Goal: Obtain resource: Download file/media

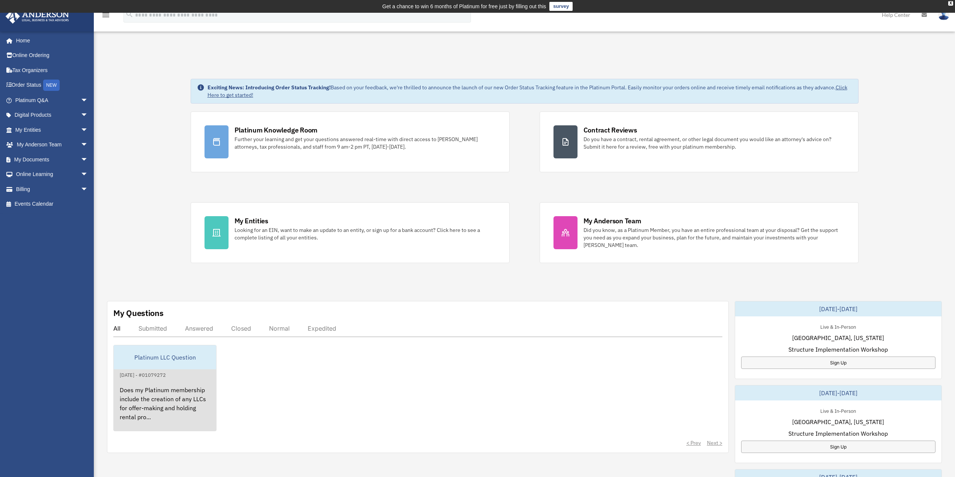
click at [189, 383] on div "Does my Platinum membership include the creation of any LLCs for offer-making a…" at bounding box center [165, 408] width 102 height 59
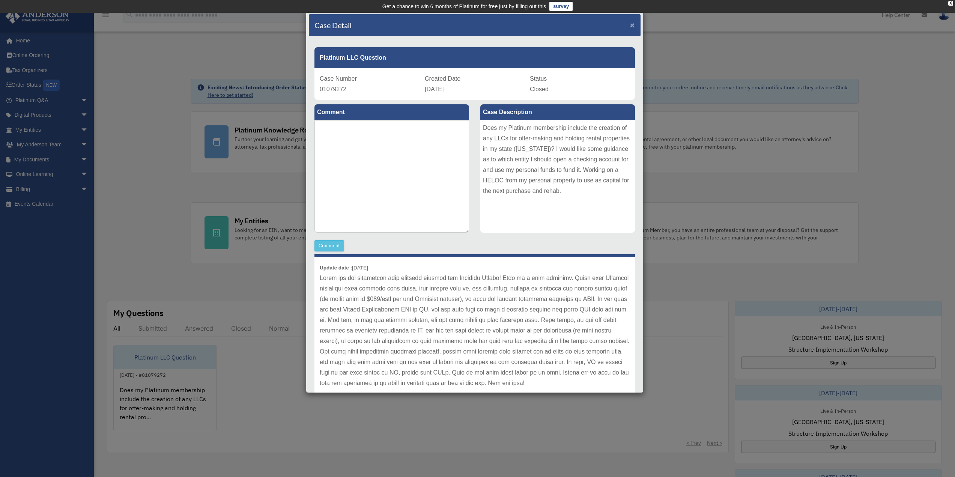
click at [630, 26] on span "×" at bounding box center [632, 25] width 5 height 9
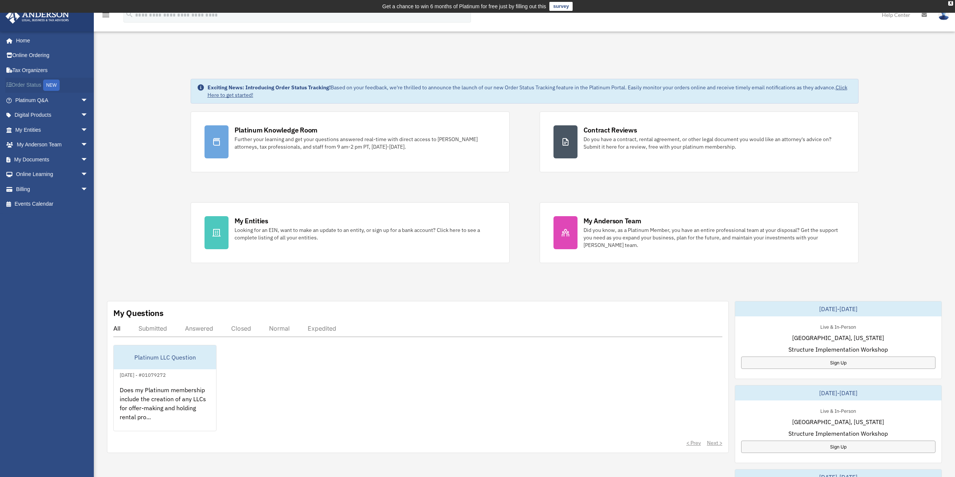
click at [32, 84] on link "Order Status NEW" at bounding box center [52, 85] width 94 height 15
click at [38, 155] on link "My Documents arrow_drop_down" at bounding box center [52, 159] width 94 height 15
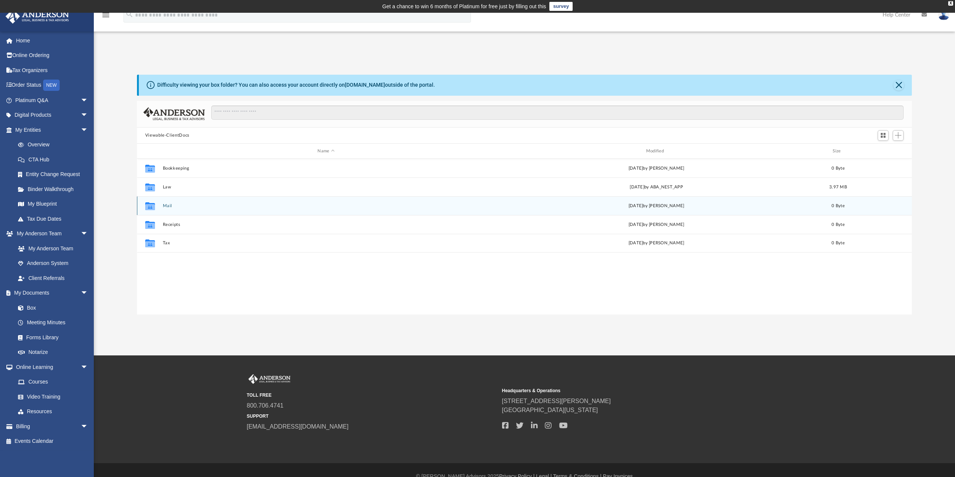
scroll to position [165, 769]
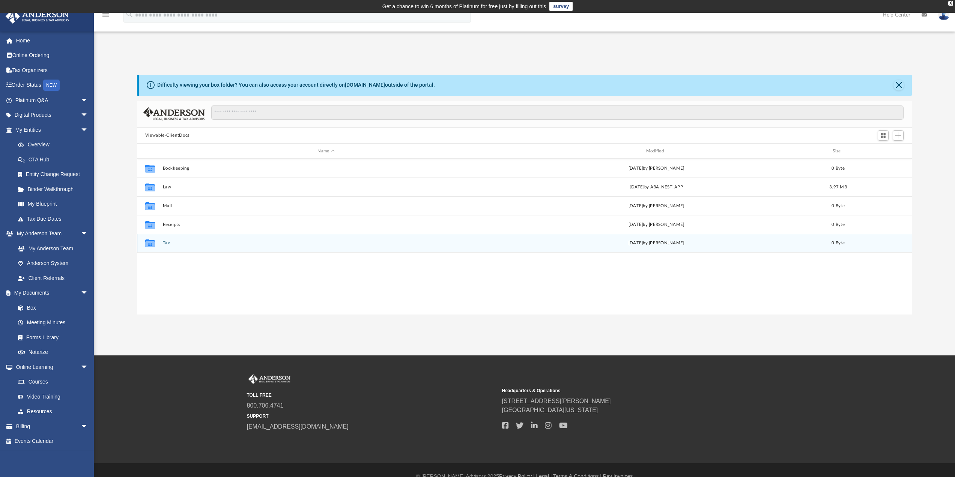
click at [166, 244] on button "Tax" at bounding box center [326, 243] width 327 height 5
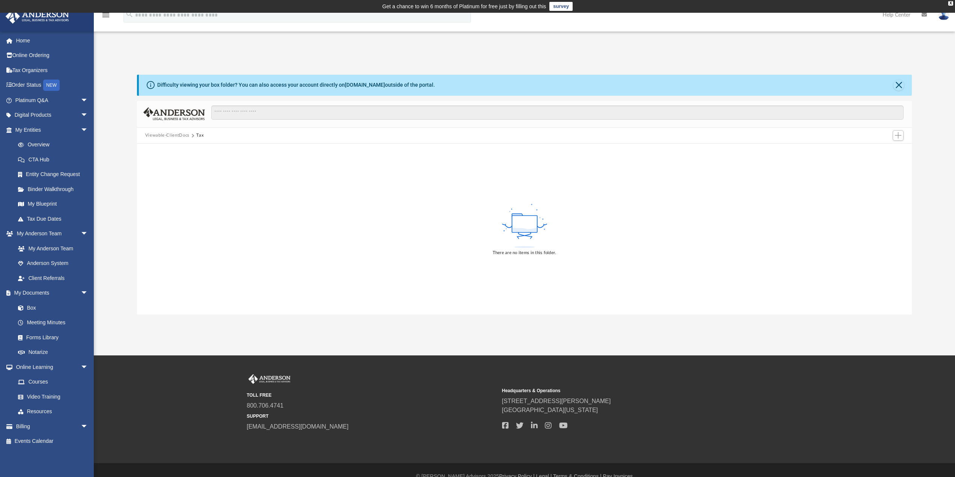
click at [159, 137] on button "Viewable-ClientDocs" at bounding box center [167, 135] width 44 height 7
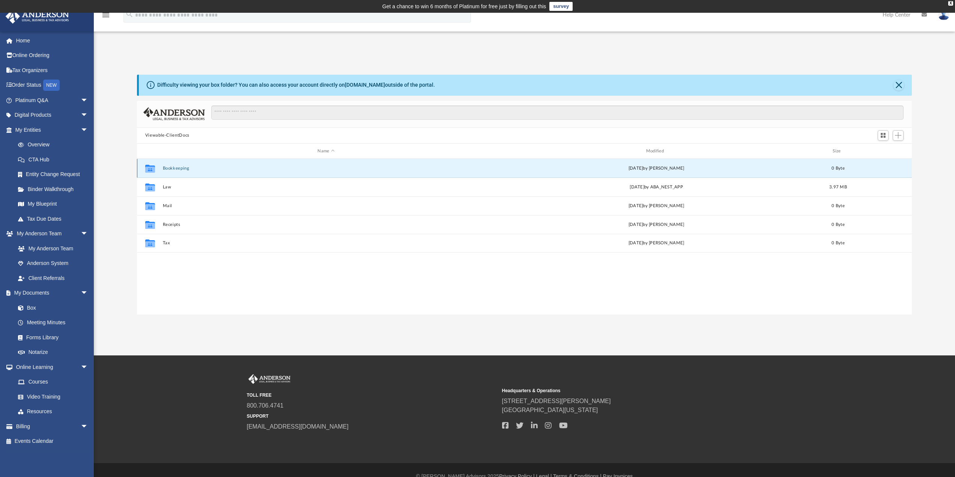
click at [182, 167] on button "Bookkeeping" at bounding box center [326, 168] width 327 height 5
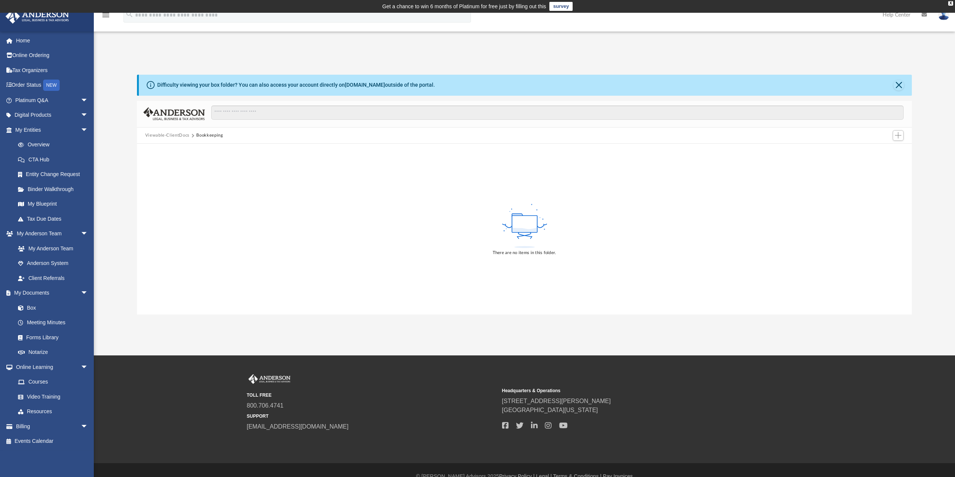
click at [169, 136] on button "Viewable-ClientDocs" at bounding box center [167, 135] width 44 height 7
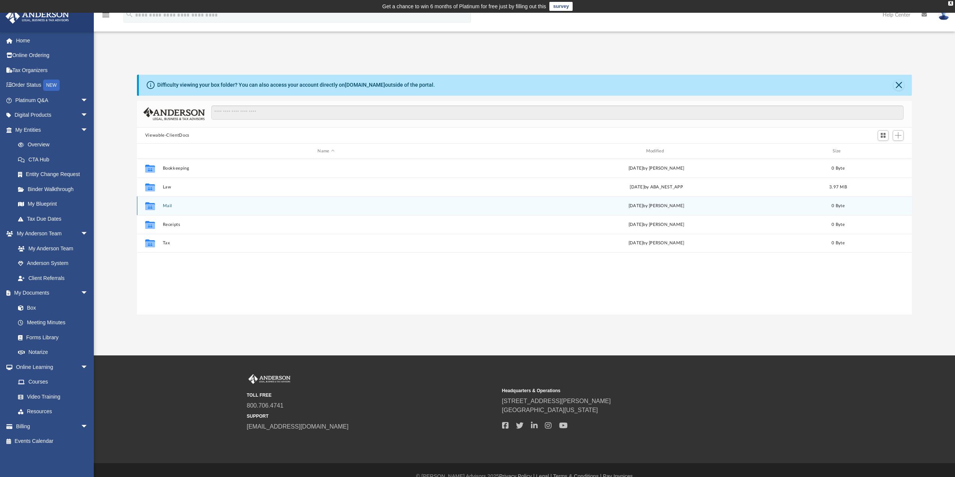
click at [164, 208] on button "Mail" at bounding box center [326, 205] width 327 height 5
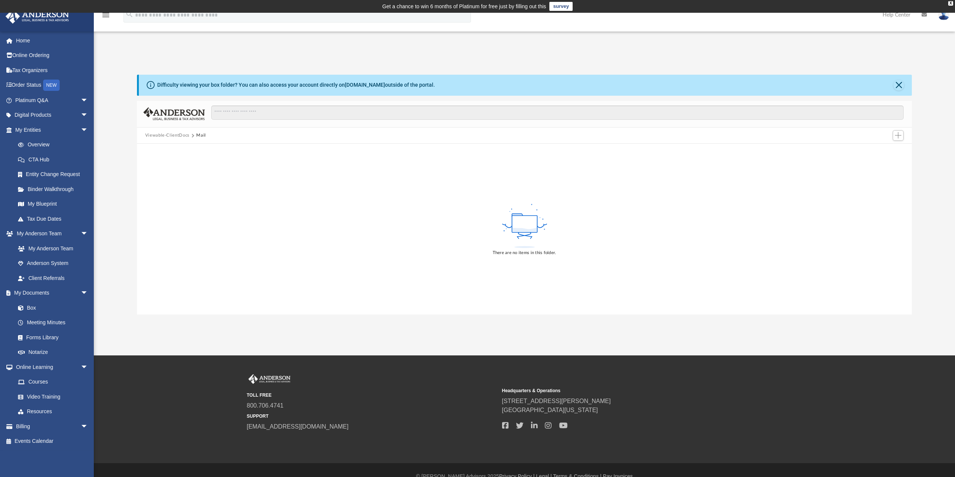
click at [169, 135] on button "Viewable-ClientDocs" at bounding box center [167, 135] width 44 height 7
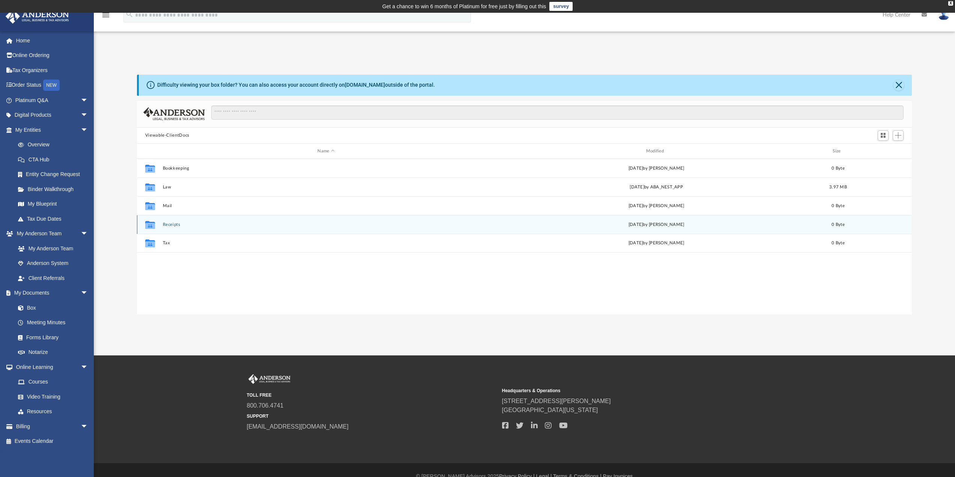
click at [167, 223] on button "Receipts" at bounding box center [326, 224] width 327 height 5
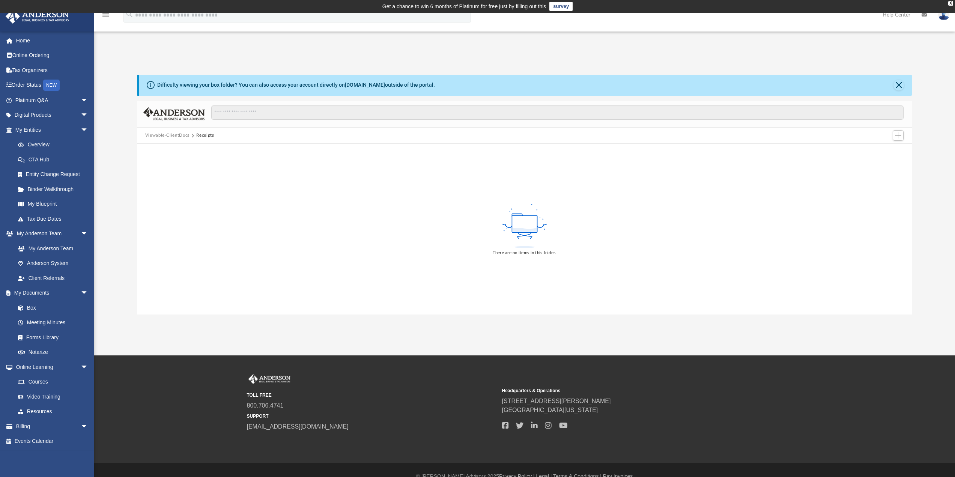
click at [169, 138] on button "Viewable-ClientDocs" at bounding box center [167, 135] width 44 height 7
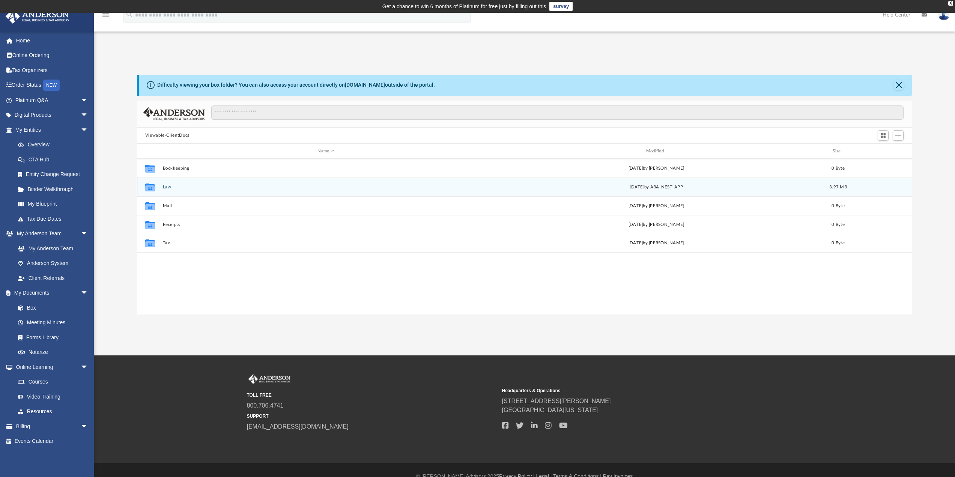
click at [168, 187] on button "Law" at bounding box center [326, 187] width 327 height 5
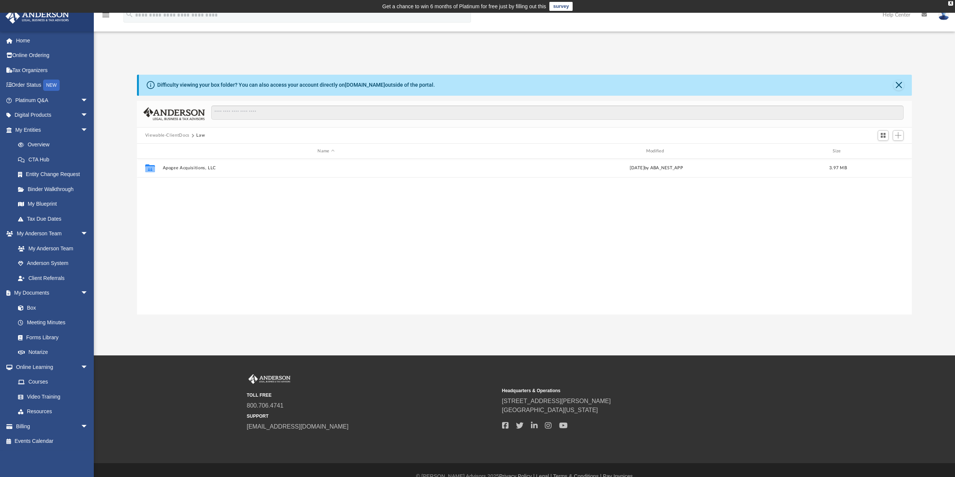
click at [179, 134] on button "Viewable-ClientDocs" at bounding box center [167, 135] width 44 height 7
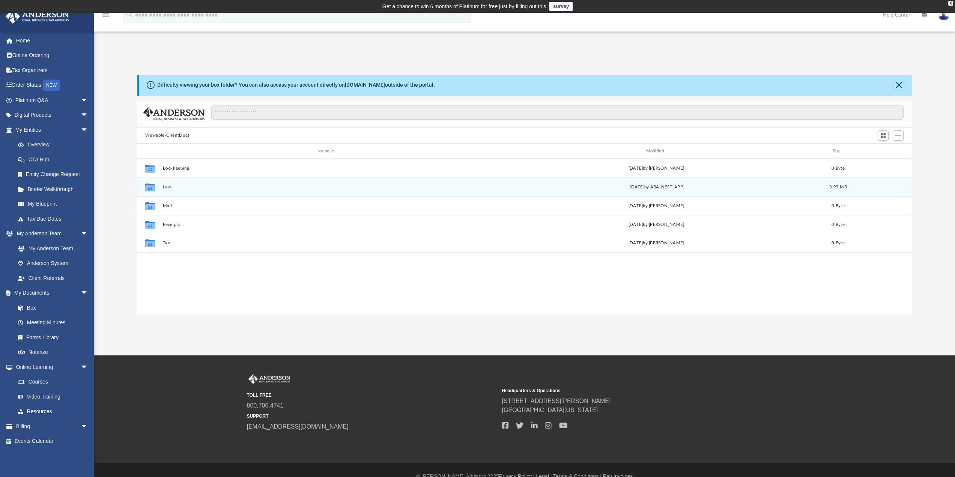
click at [166, 190] on button "Law" at bounding box center [326, 187] width 327 height 5
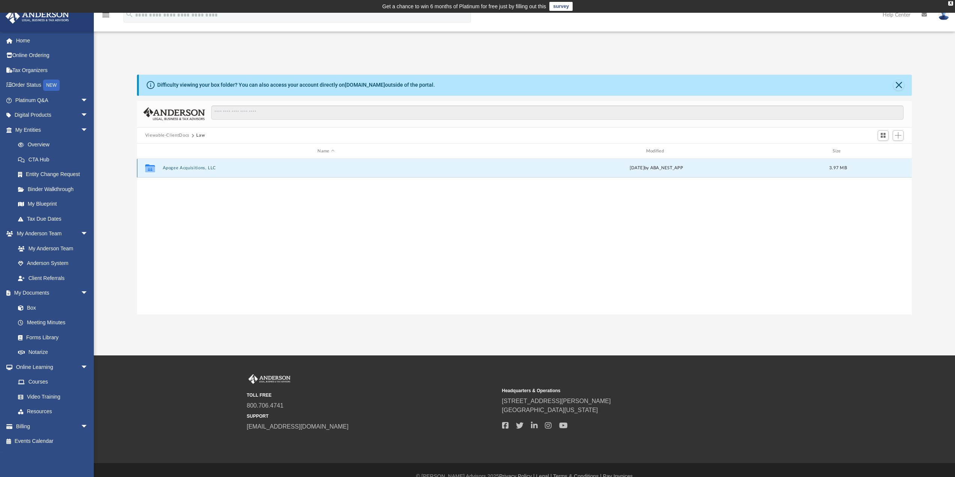
click at [188, 170] on button "Apogee Acquisitions, LLC" at bounding box center [326, 168] width 327 height 5
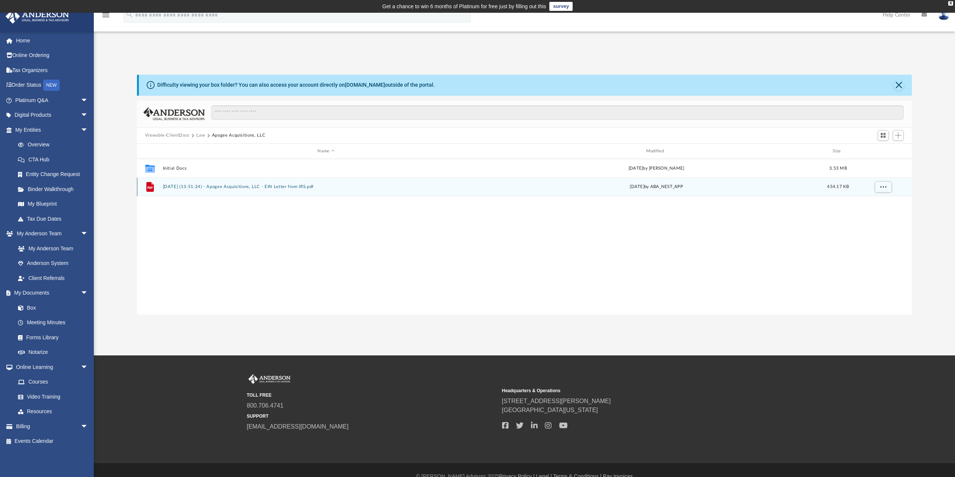
click at [202, 187] on button "2025.08.19 (13:51:24) - Apogee Acquisitions, LLC - EIN Letter from IRS.pdf" at bounding box center [326, 187] width 327 height 5
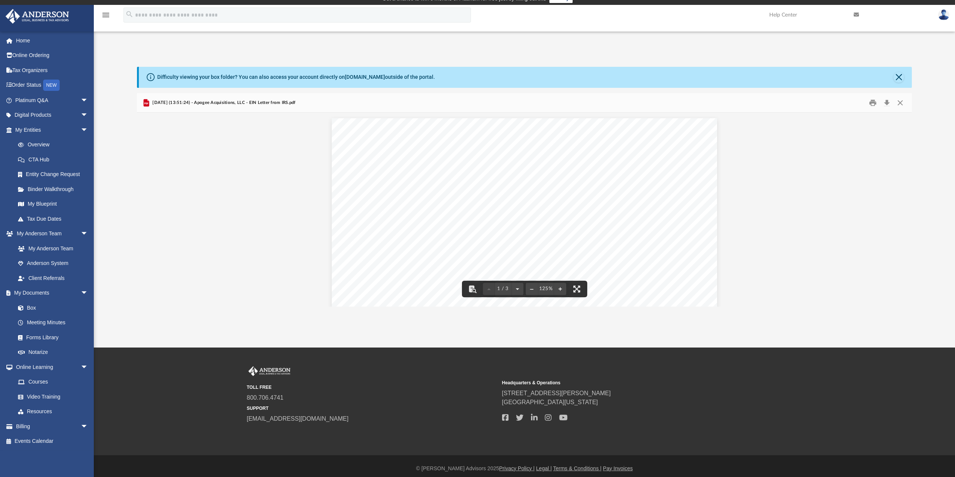
scroll to position [0, 0]
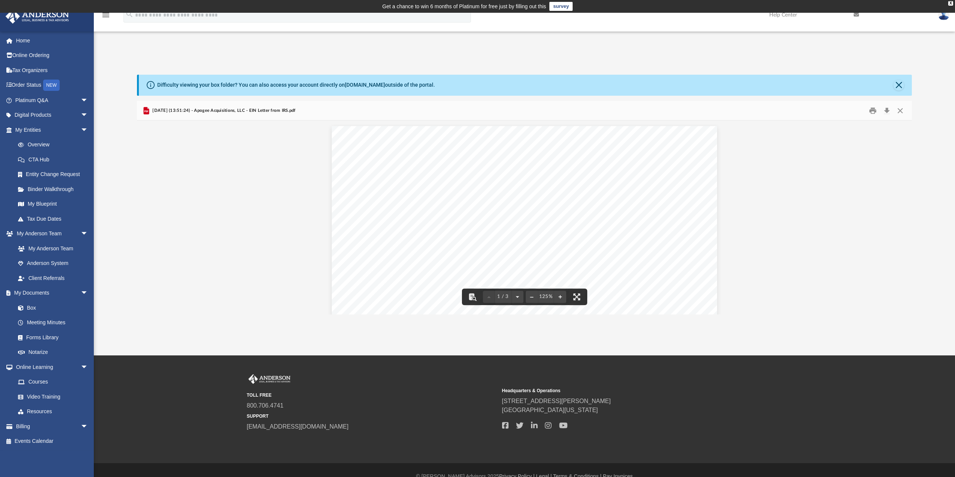
drag, startPoint x: 785, startPoint y: 169, endPoint x: 825, endPoint y: 153, distance: 43.3
click at [889, 112] on button "Download" at bounding box center [887, 111] width 14 height 12
click at [901, 112] on button "Close" at bounding box center [901, 111] width 14 height 12
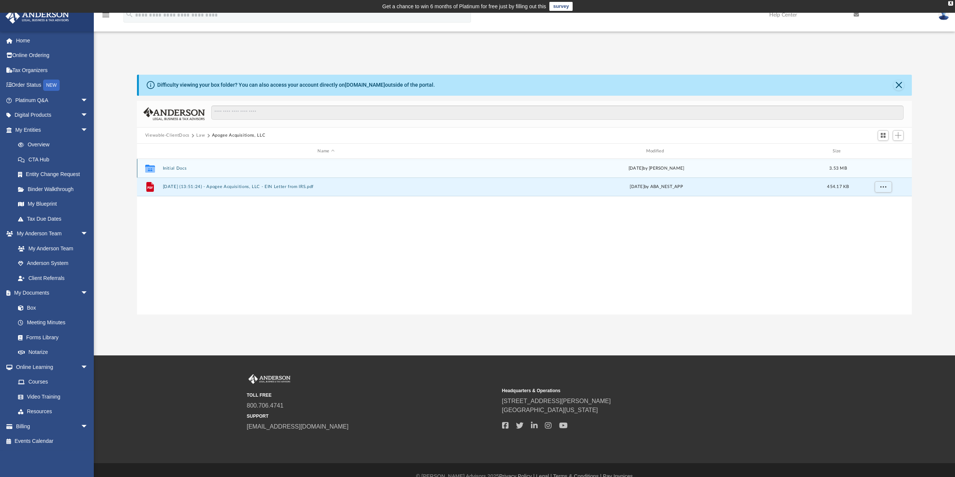
click at [180, 166] on button "Initial Docs" at bounding box center [326, 168] width 327 height 5
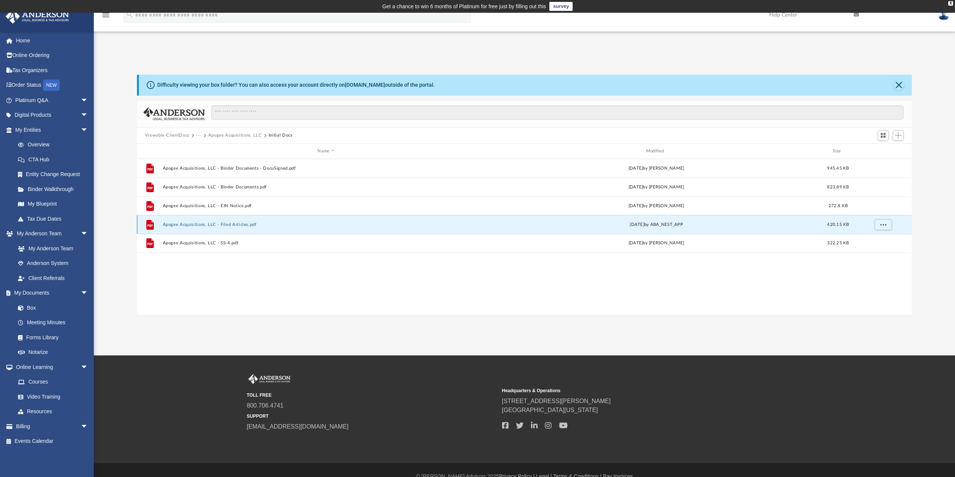
click at [243, 223] on button "Apogee Acquisitions, LLC - Filed Articles.pdf" at bounding box center [326, 224] width 327 height 5
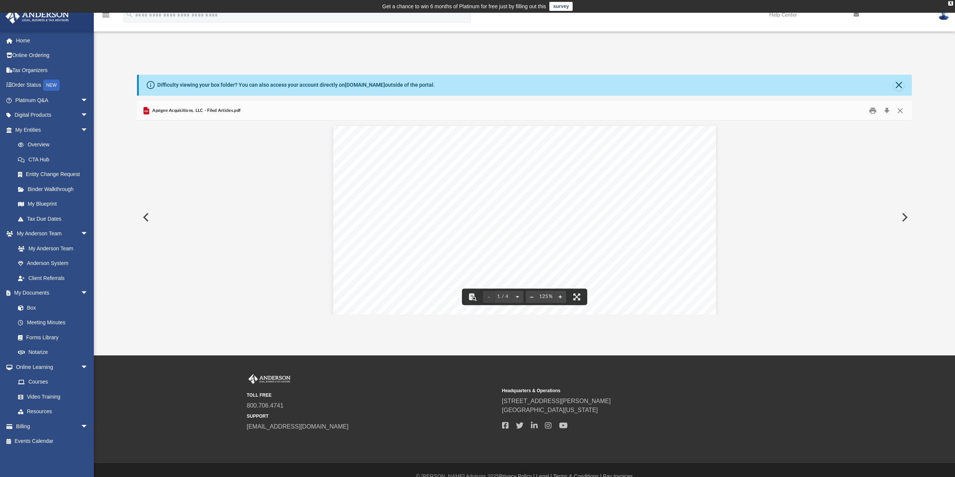
click at [902, 109] on button "Close" at bounding box center [901, 111] width 14 height 12
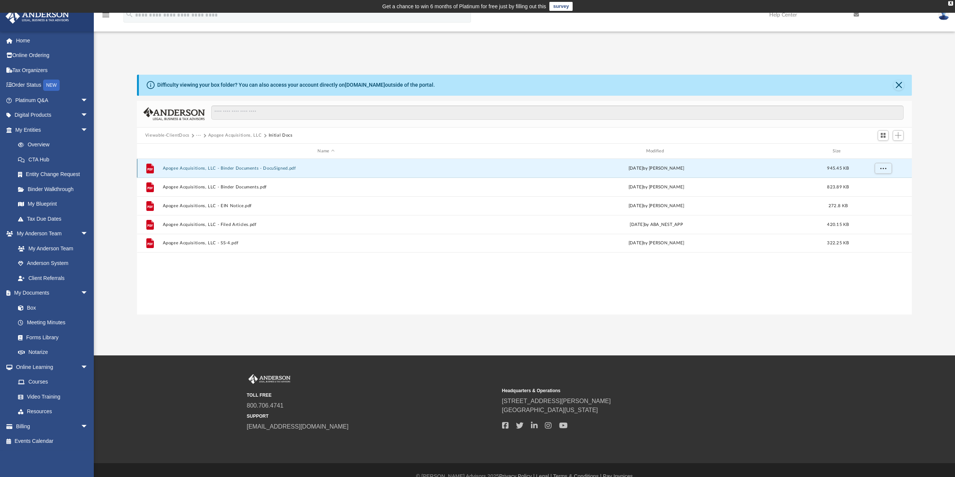
click at [268, 167] on button "Apogee Acquisitions, LLC - Binder Documents - DocuSigned.pdf" at bounding box center [326, 168] width 327 height 5
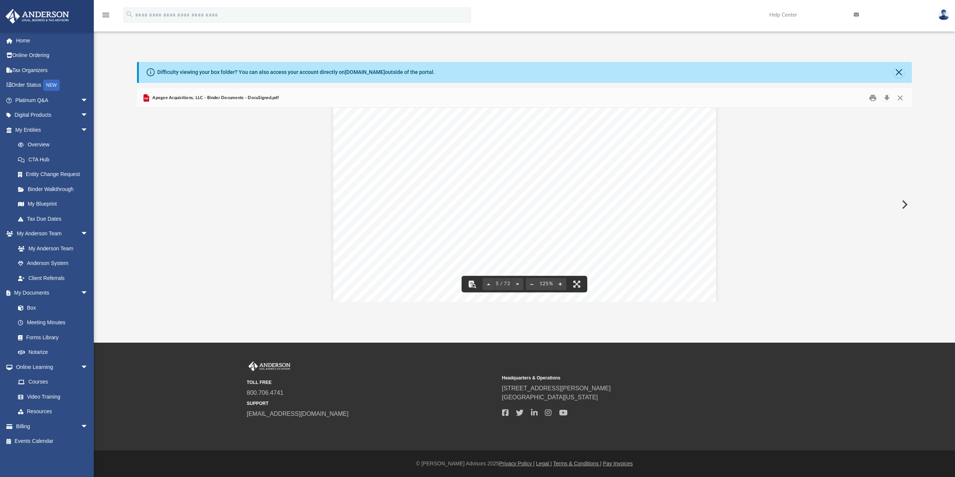
scroll to position [2139, 0]
click at [901, 94] on button "Close" at bounding box center [901, 98] width 14 height 12
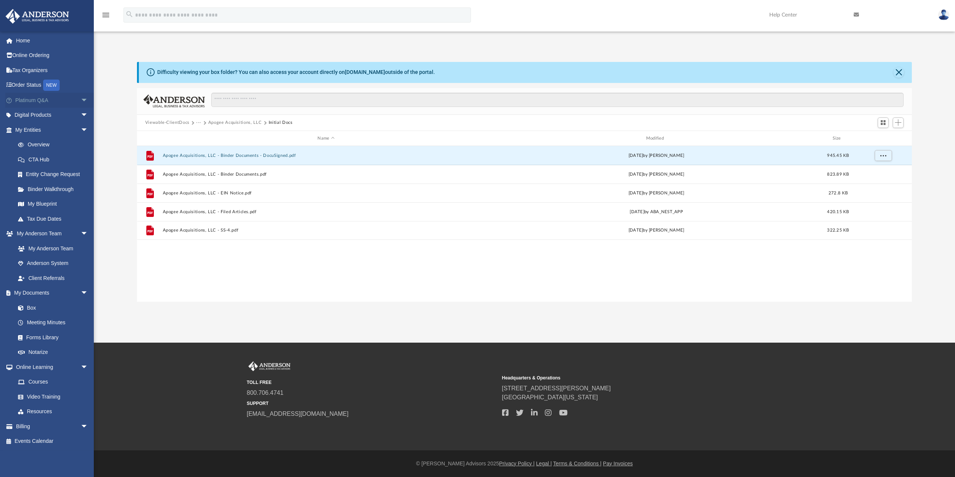
click at [45, 101] on link "Platinum Q&A arrow_drop_down" at bounding box center [52, 100] width 94 height 15
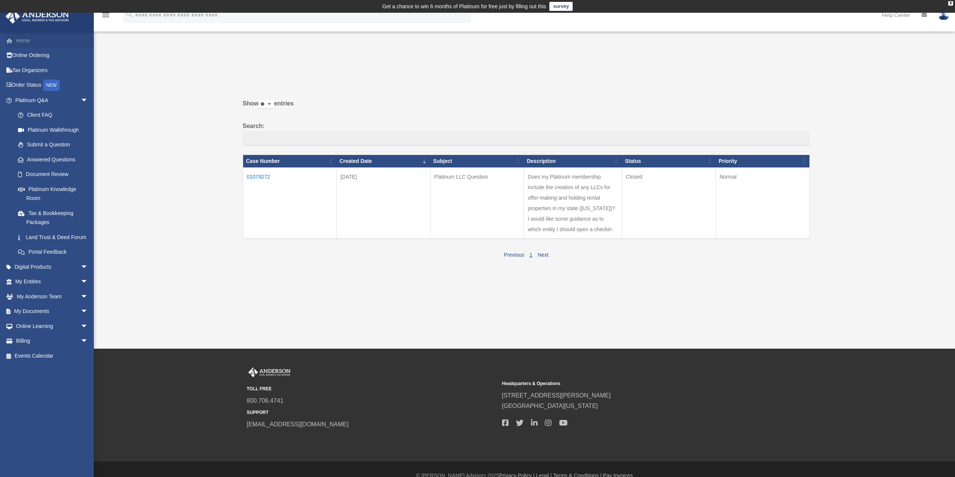
click at [29, 42] on link "Home" at bounding box center [52, 40] width 94 height 15
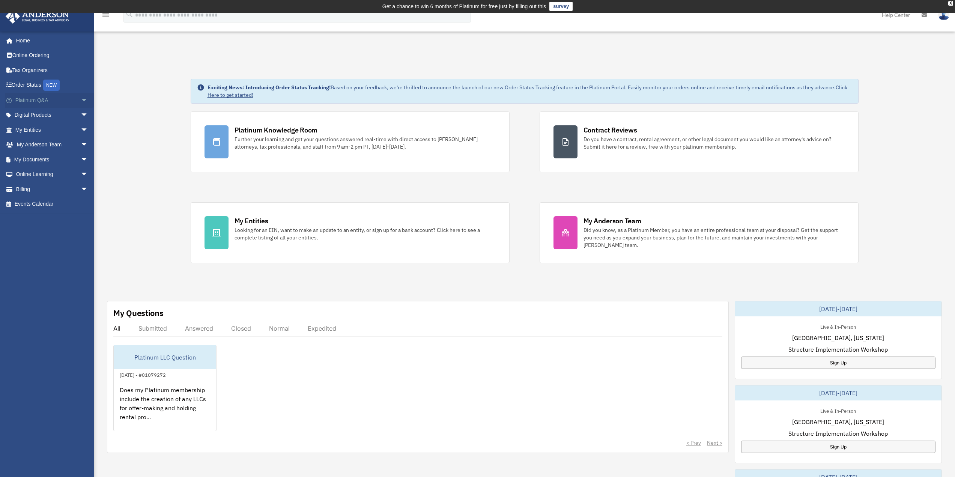
click at [38, 102] on link "Platinum Q&A arrow_drop_down" at bounding box center [52, 100] width 94 height 15
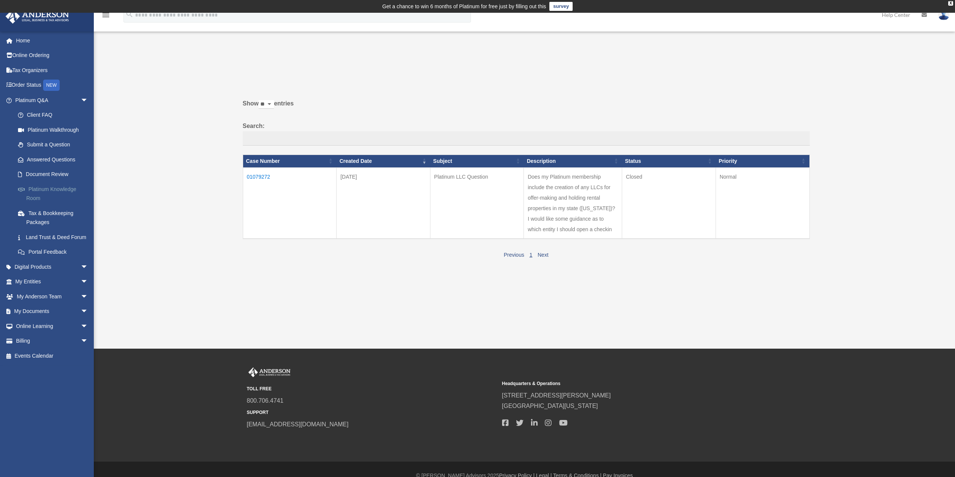
click at [44, 184] on link "Platinum Knowledge Room" at bounding box center [55, 194] width 89 height 24
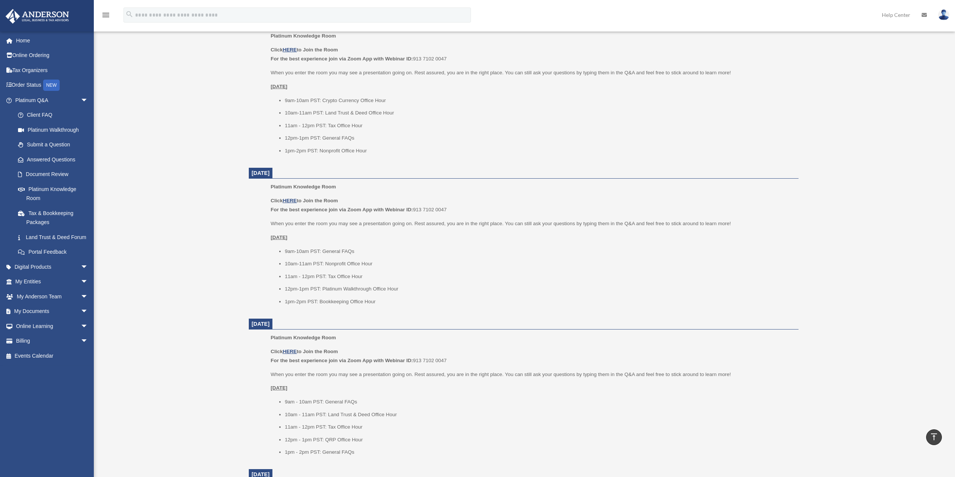
scroll to position [375, 0]
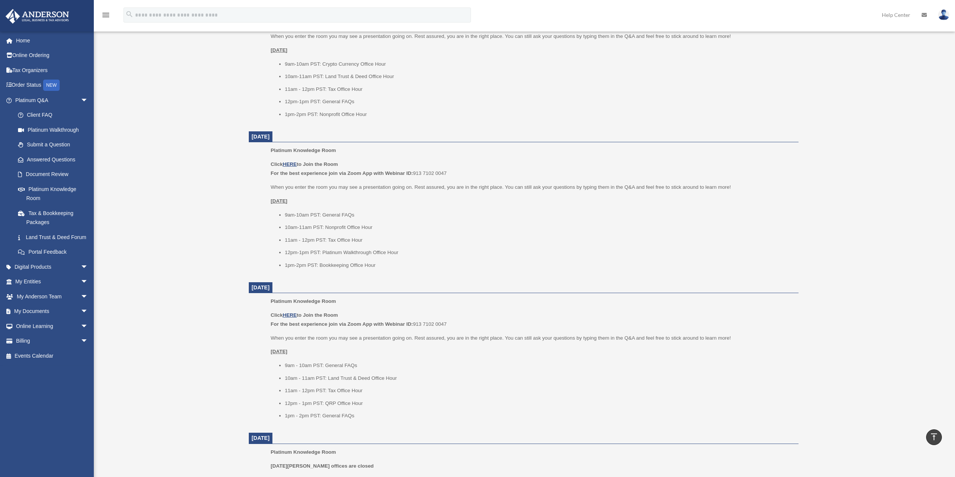
click at [517, 366] on li "9am - 10am PST: General FAQs" at bounding box center [539, 365] width 509 height 9
click at [48, 160] on link "Answered Questions" at bounding box center [55, 159] width 89 height 15
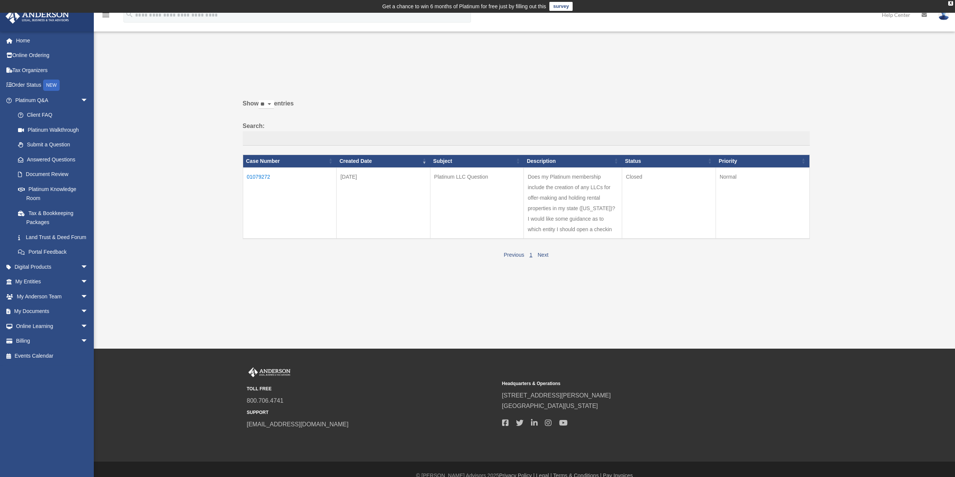
click at [573, 188] on td "Does my Platinum membership include the creation of any LLCs for offer-making a…" at bounding box center [573, 202] width 98 height 71
click at [259, 179] on td "01079272" at bounding box center [290, 202] width 94 height 71
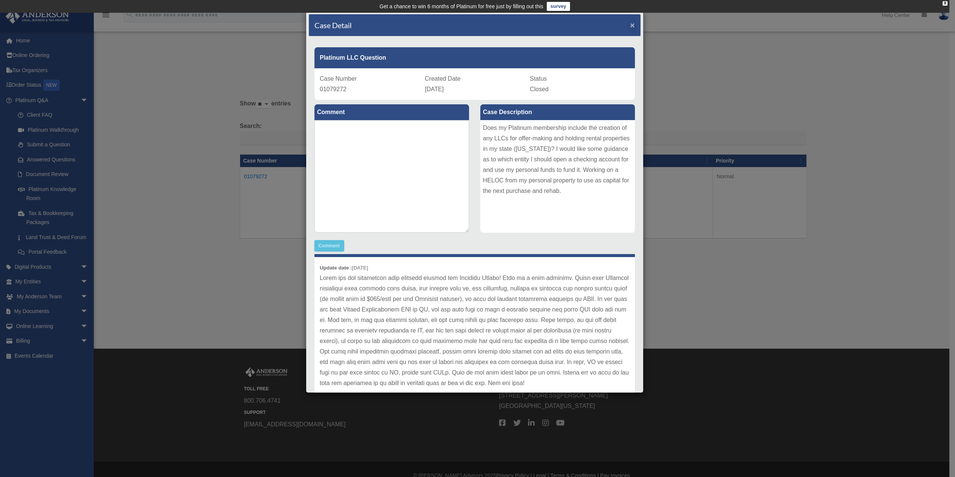
click at [628, 26] on div "Case Detail ×" at bounding box center [475, 25] width 332 height 22
click at [630, 26] on span "×" at bounding box center [632, 25] width 5 height 9
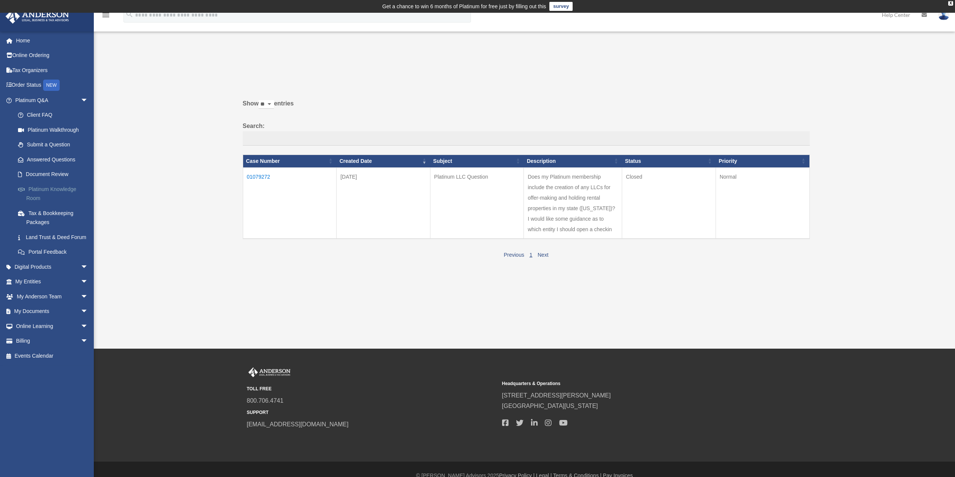
drag, startPoint x: 64, startPoint y: 187, endPoint x: 69, endPoint y: 186, distance: 4.6
click at [64, 187] on link "Platinum Knowledge Room" at bounding box center [55, 194] width 89 height 24
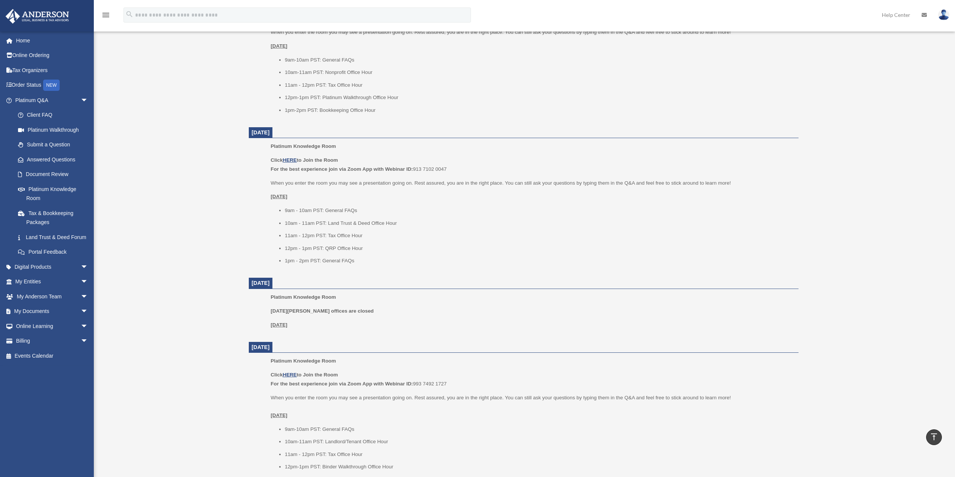
scroll to position [605, 0]
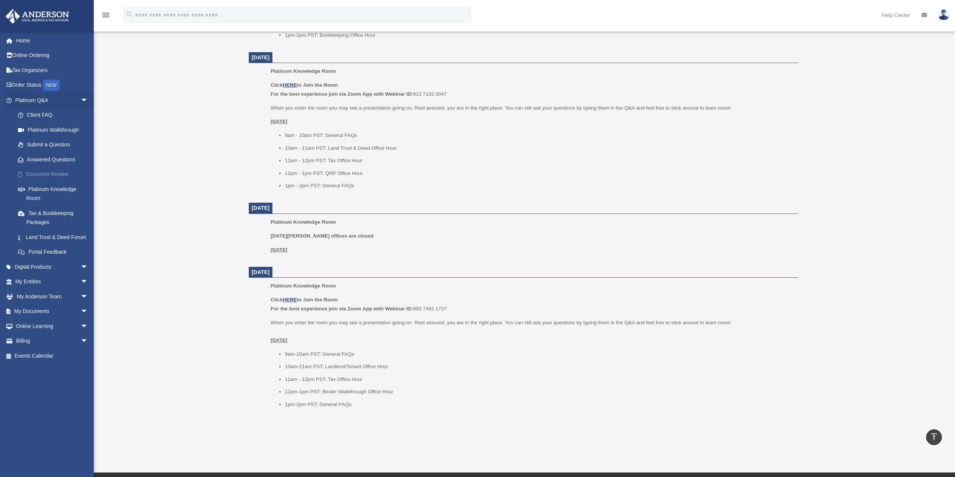
click at [43, 171] on link "Document Review" at bounding box center [55, 174] width 89 height 15
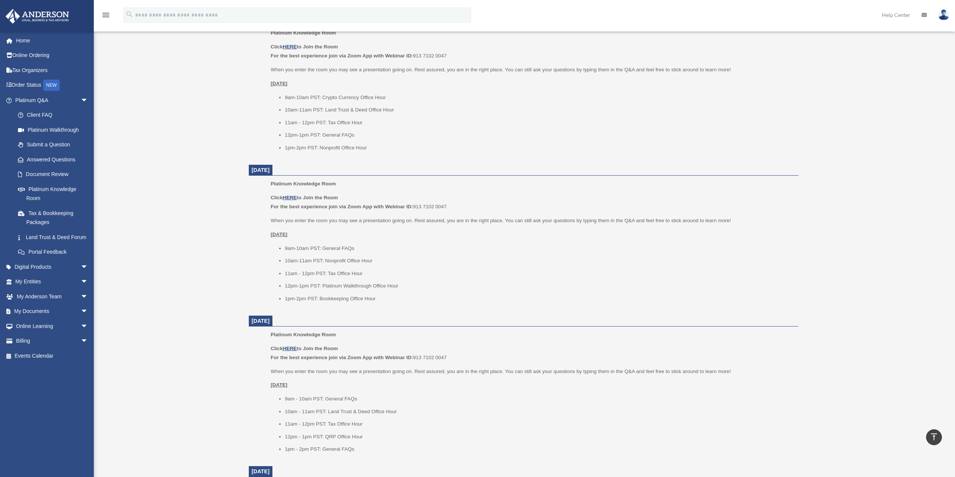
scroll to position [268, 0]
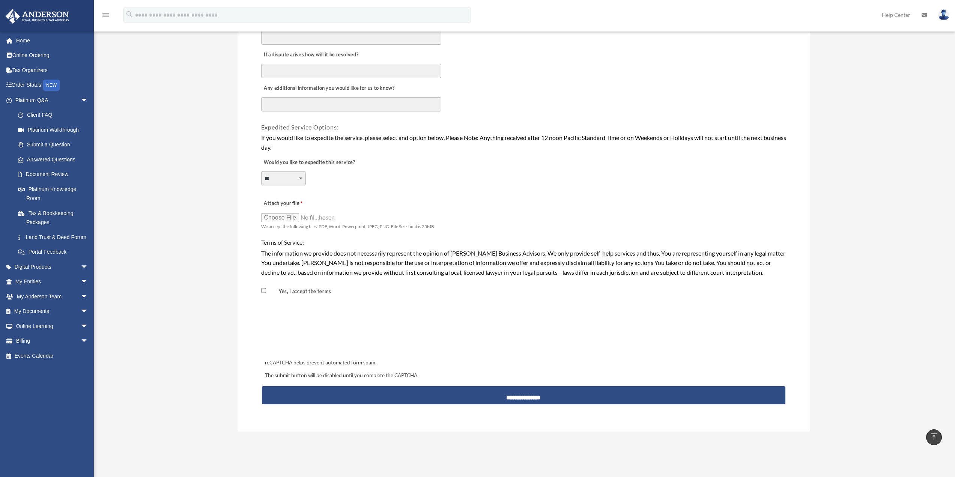
scroll to position [488, 0]
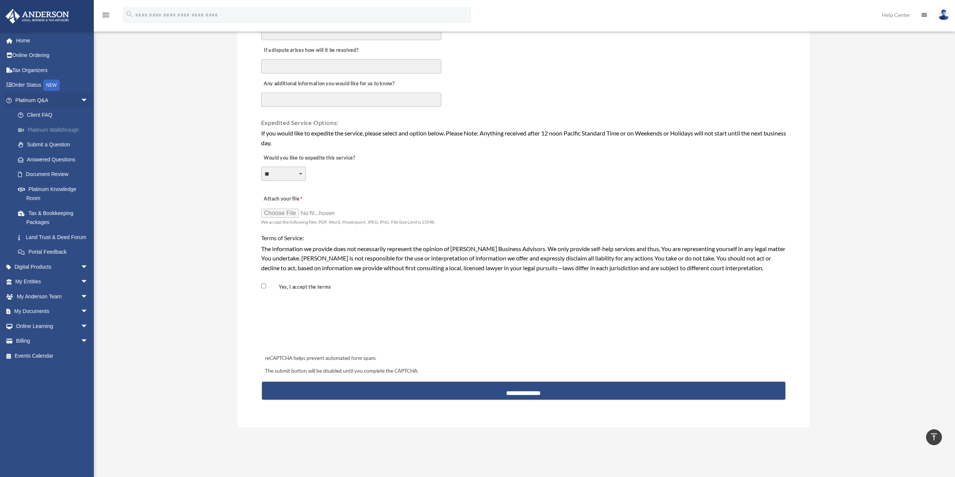
click at [63, 130] on link "Platinum Walkthrough" at bounding box center [55, 129] width 89 height 15
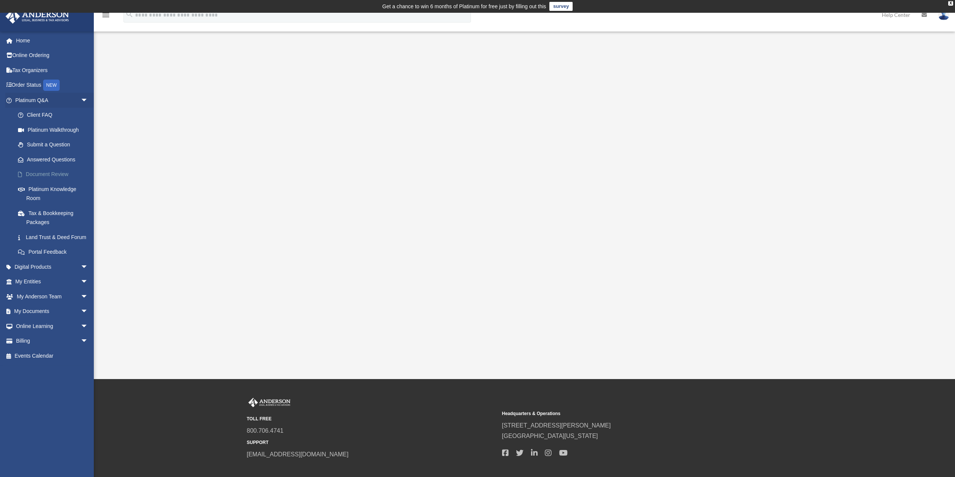
click at [57, 177] on link "Document Review" at bounding box center [55, 174] width 89 height 15
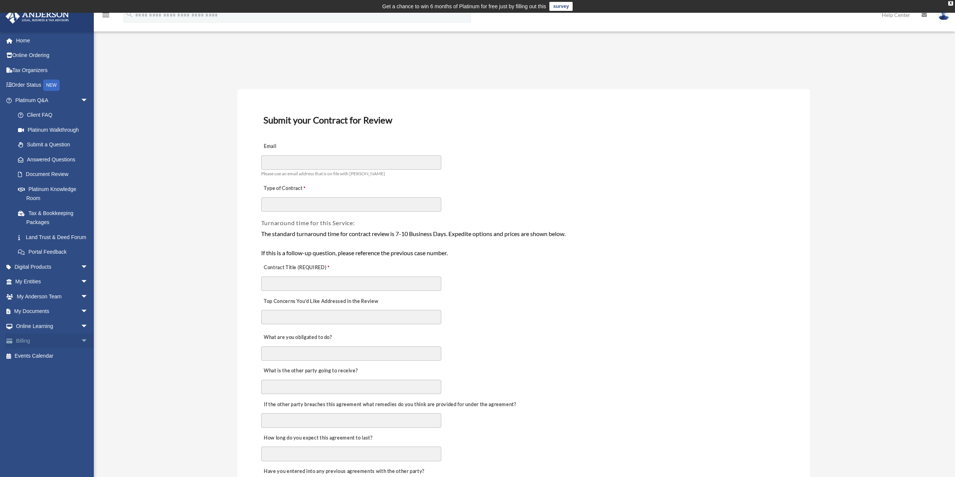
click at [81, 349] on span "arrow_drop_down" at bounding box center [88, 341] width 15 height 15
click at [81, 319] on span "arrow_drop_down" at bounding box center [88, 311] width 15 height 15
click at [49, 348] on link "Meeting Minutes" at bounding box center [55, 341] width 89 height 15
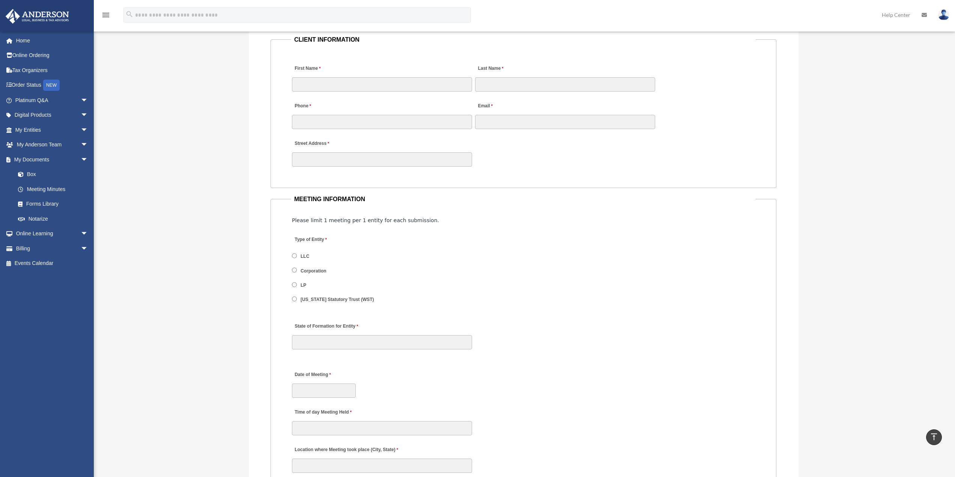
scroll to position [883, 0]
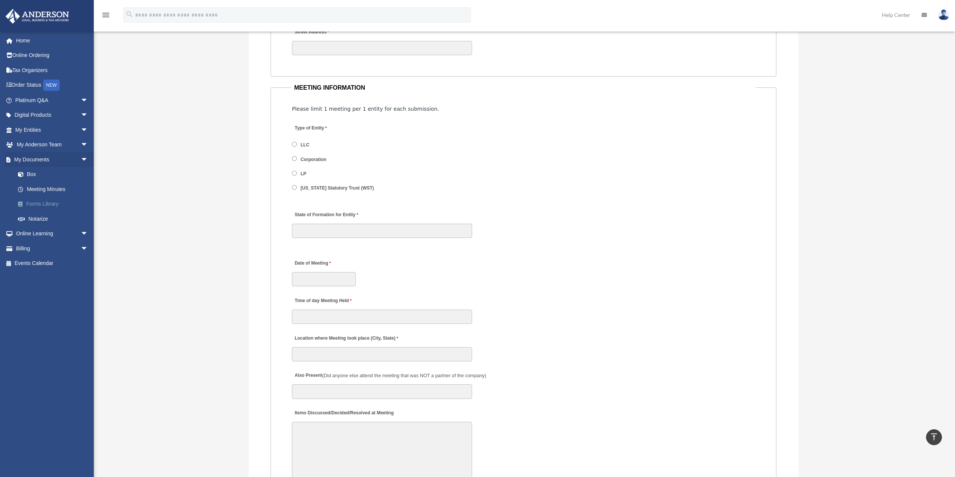
click at [39, 203] on link "Forms Library" at bounding box center [55, 204] width 89 height 15
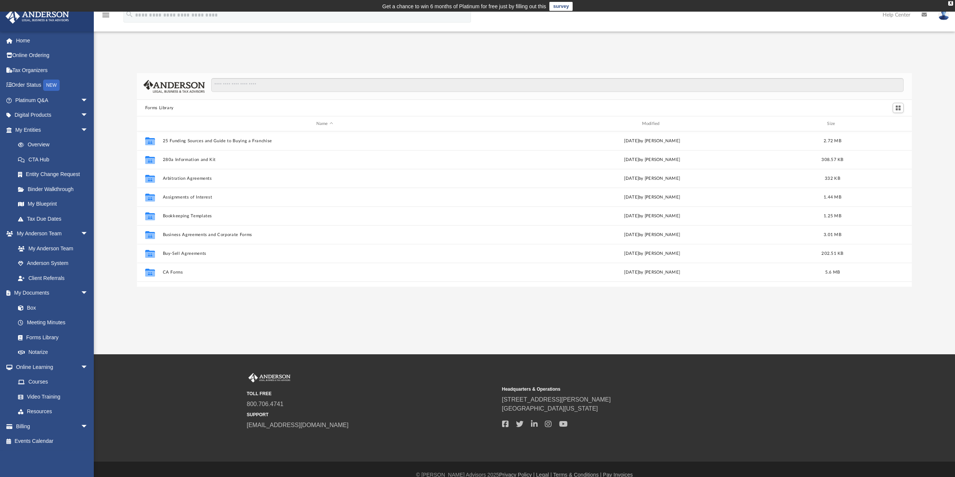
scroll to position [165, 769]
